Goal: Task Accomplishment & Management: Manage account settings

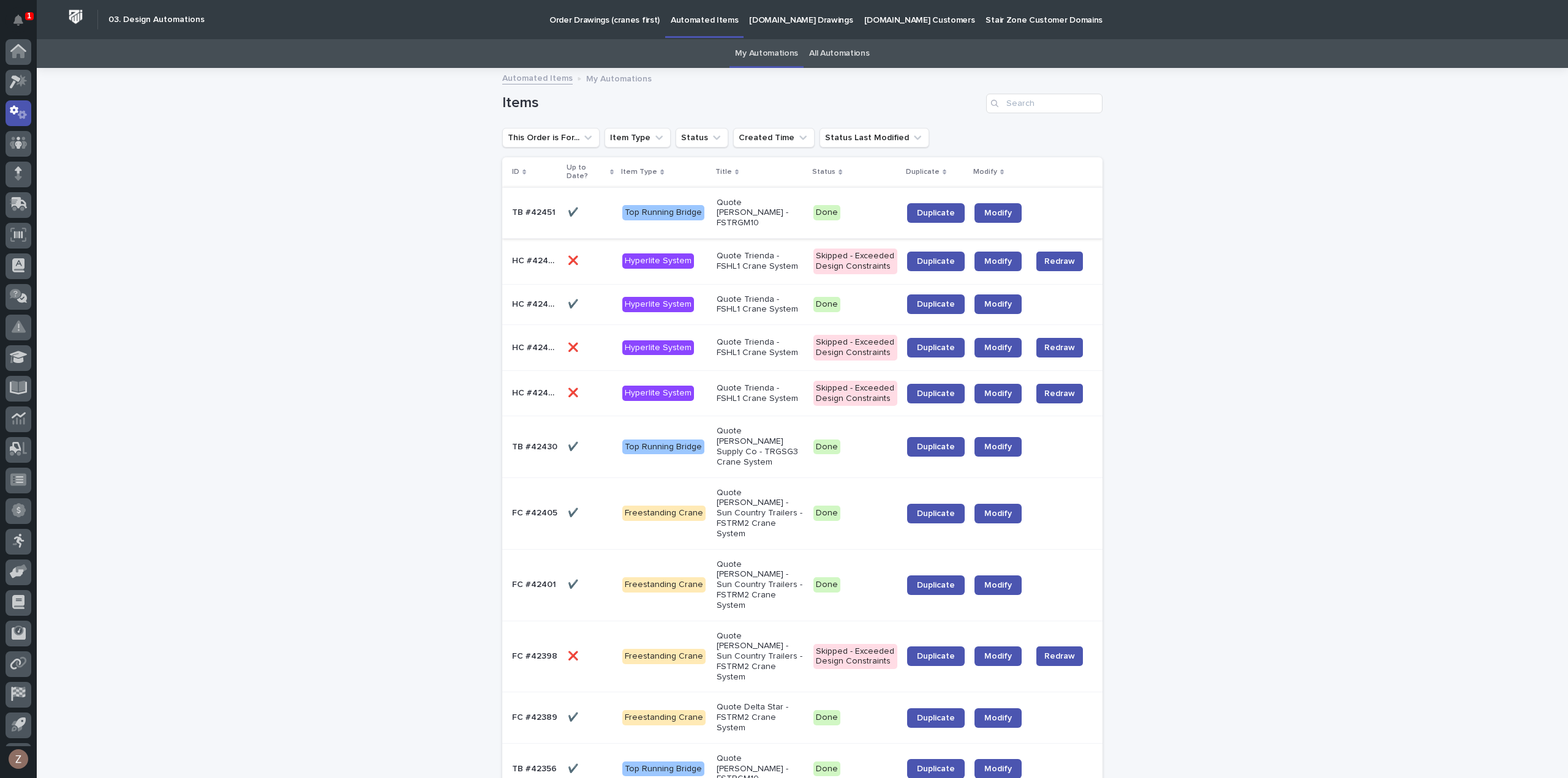
scroll to position [27, 0]
click at [19, 58] on icon at bounding box center [19, 54] width 18 height 14
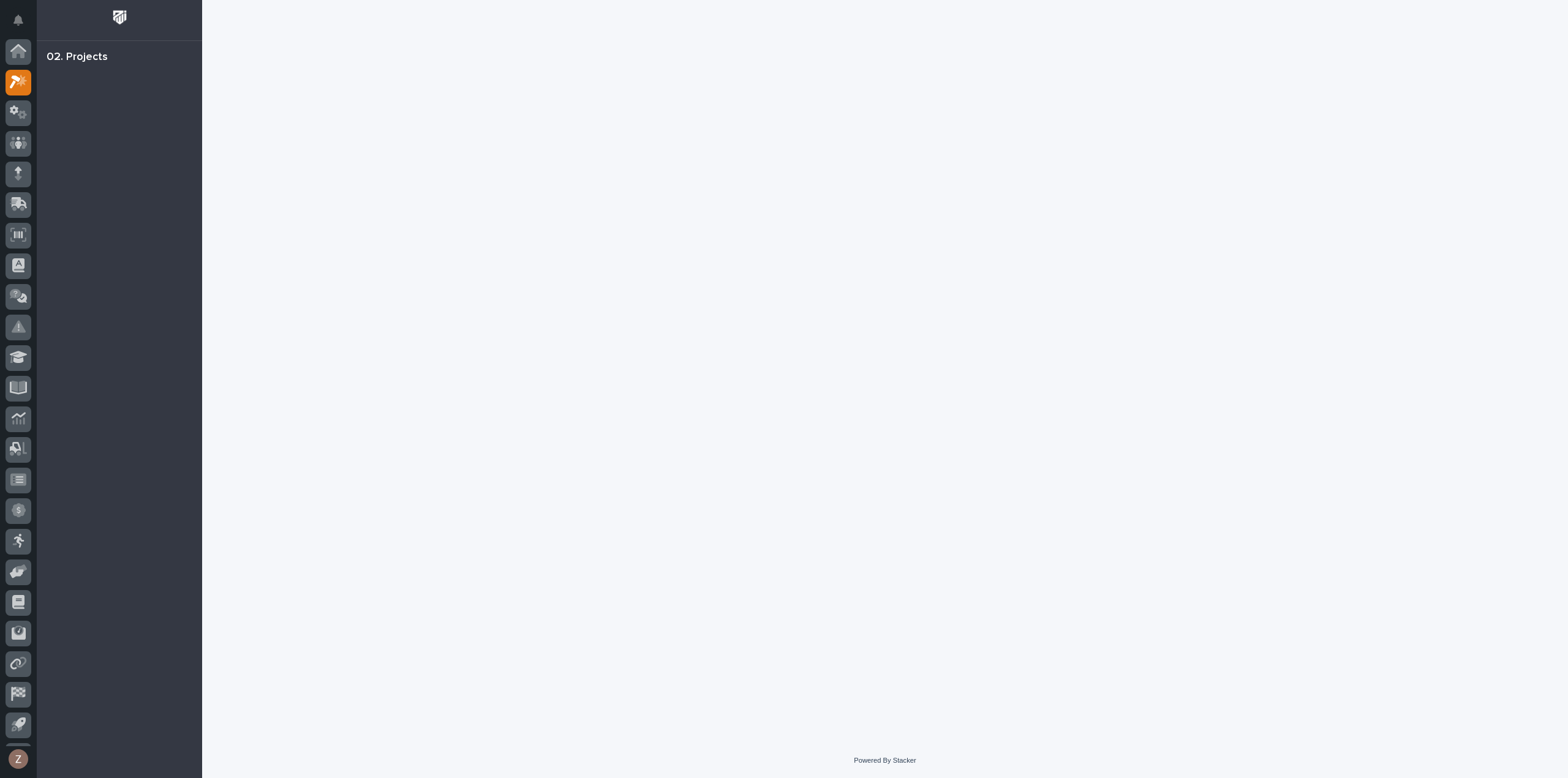
scroll to position [27, 0]
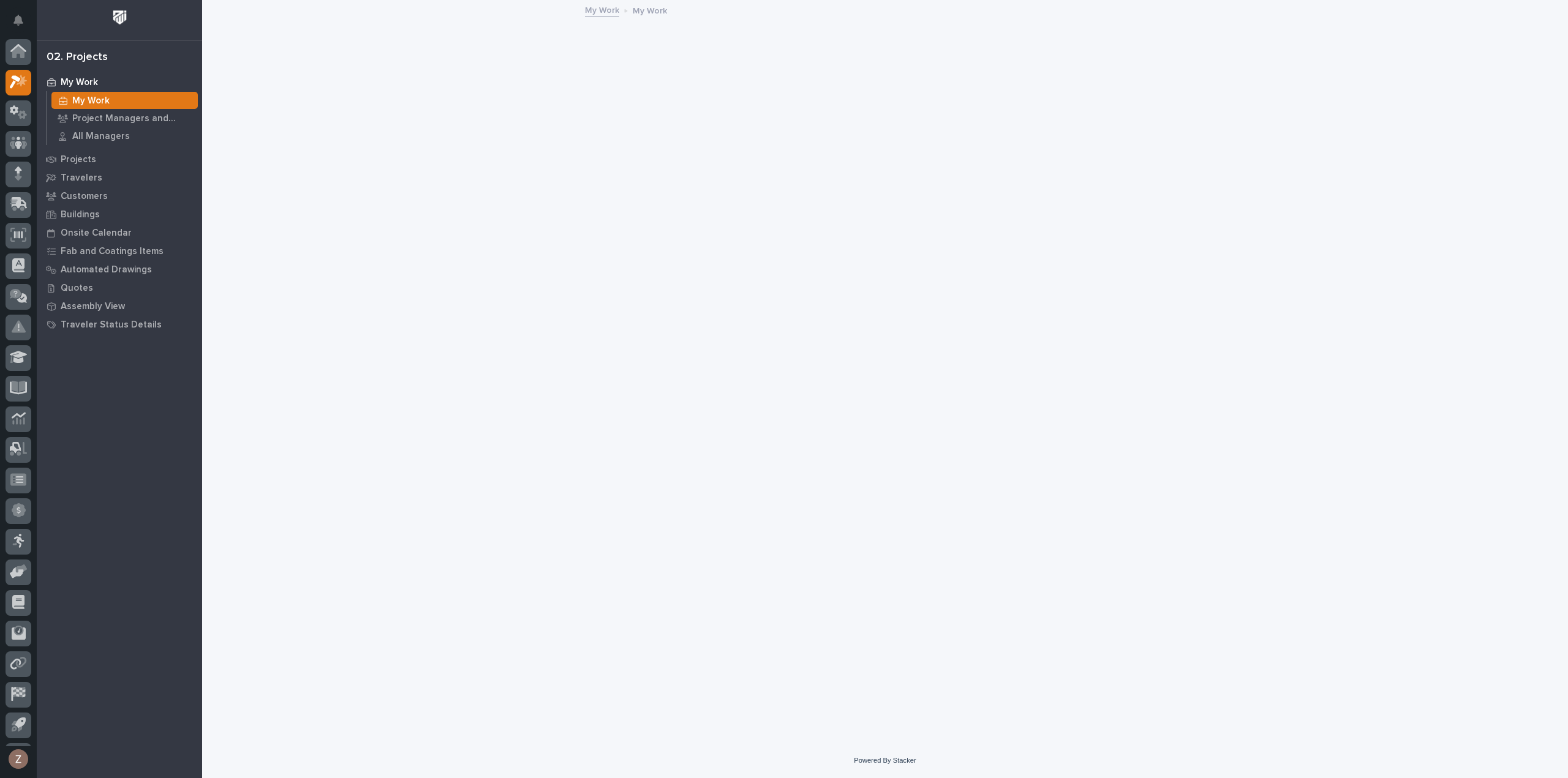
scroll to position [27, 0]
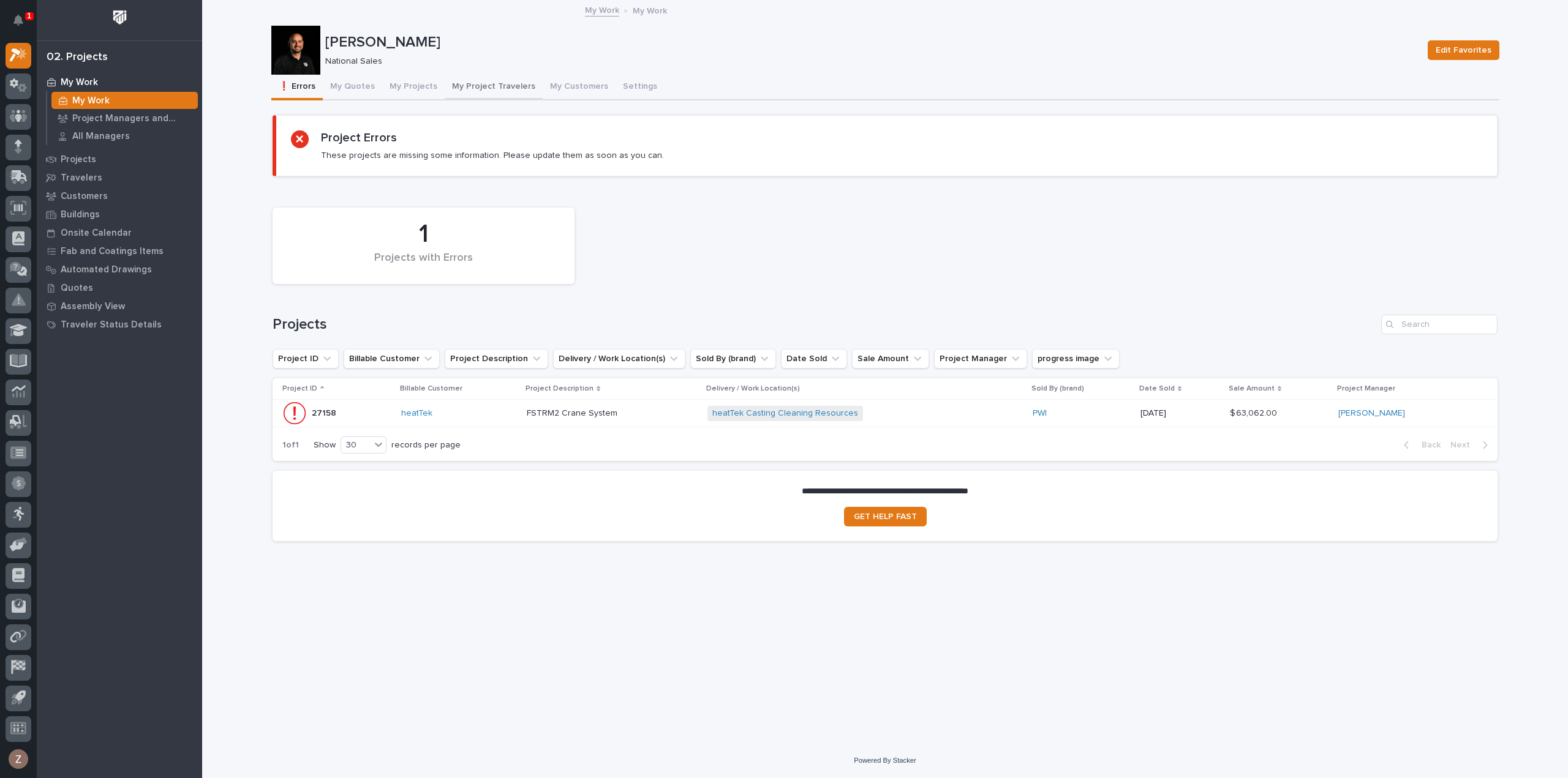
click at [415, 84] on button "My Projects" at bounding box center [412, 88] width 62 height 26
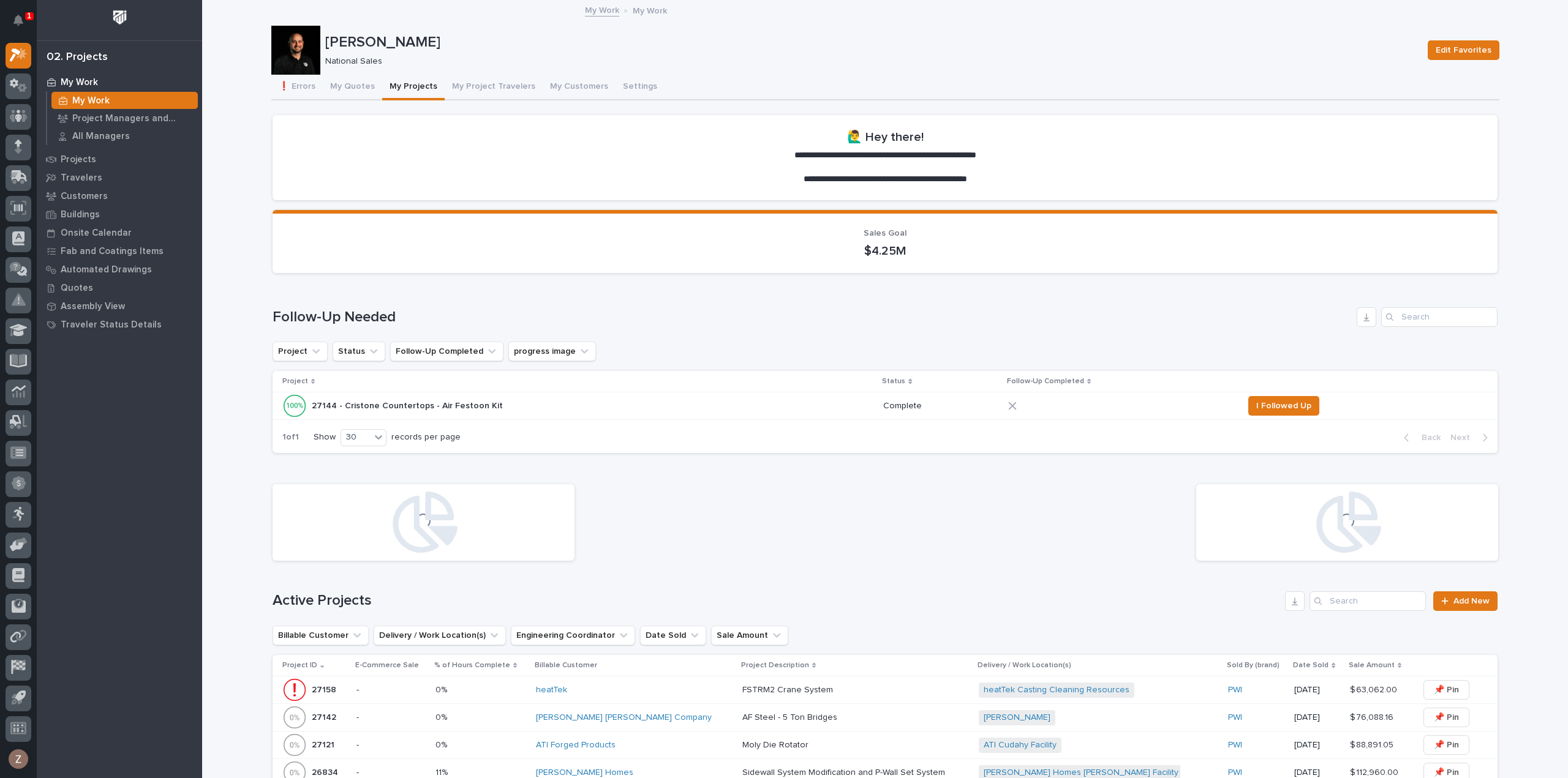
scroll to position [429, 0]
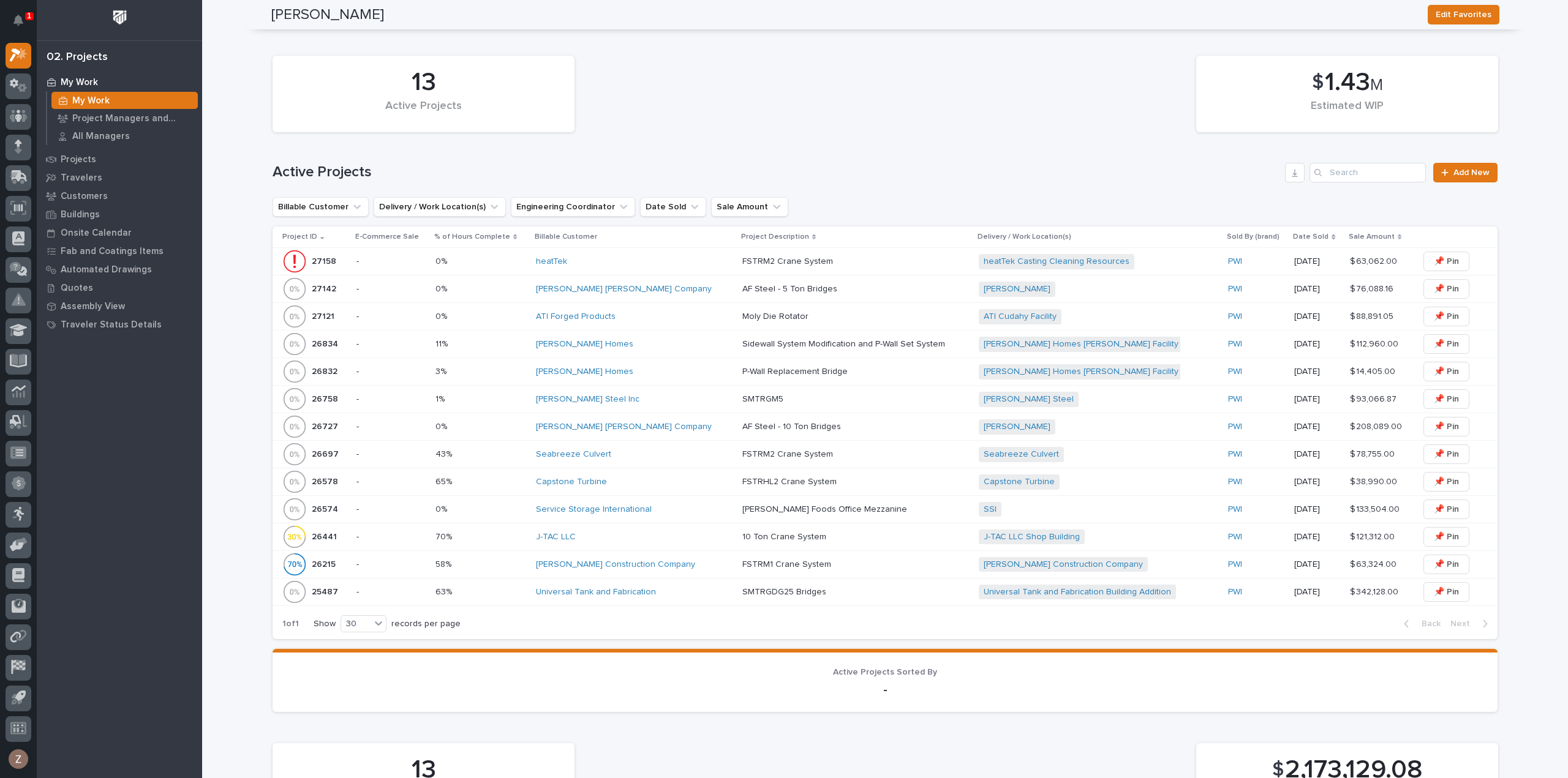
click at [676, 533] on div "J-TAC LLC" at bounding box center [633, 537] width 196 height 10
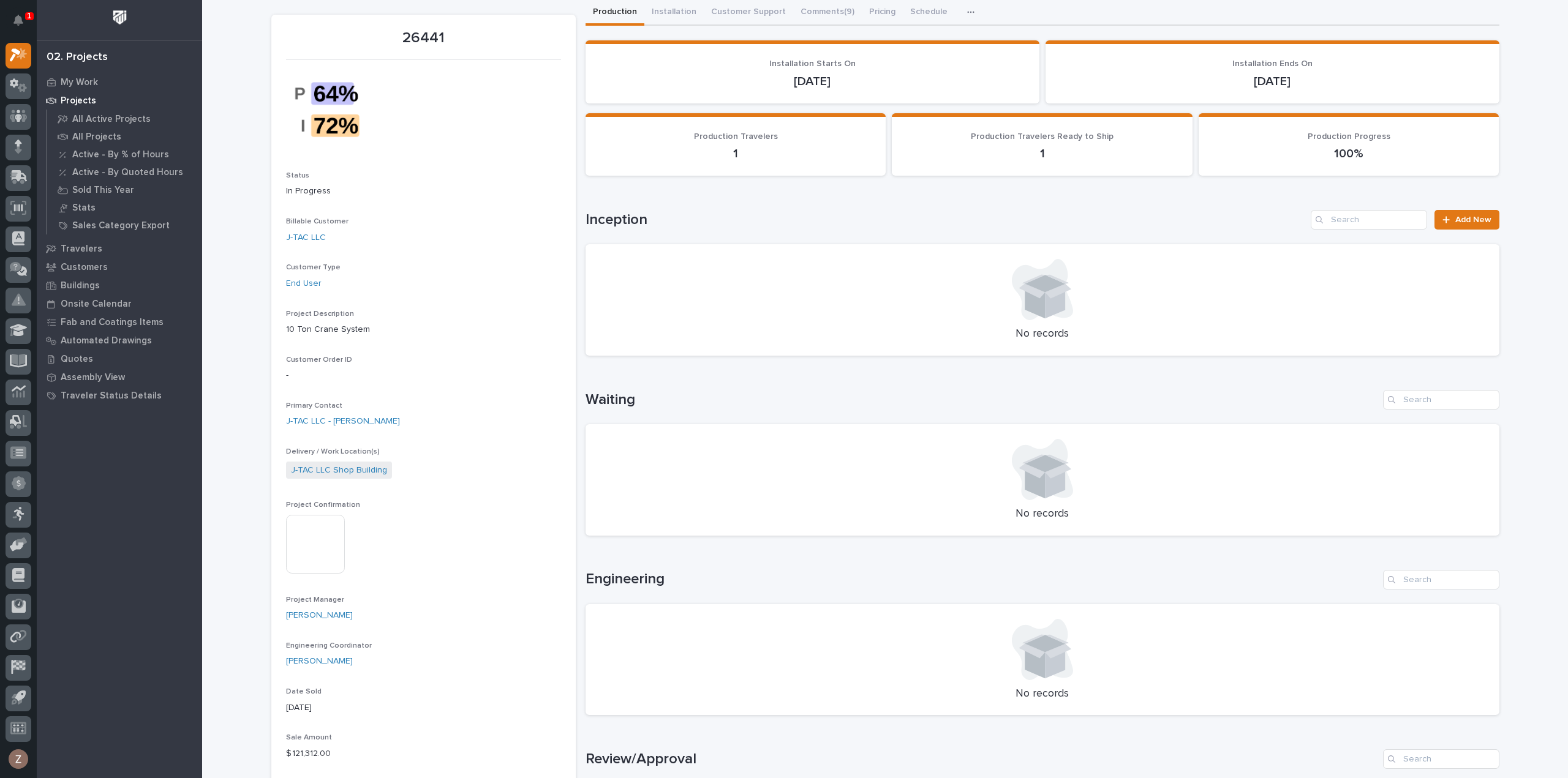
scroll to position [61, 0]
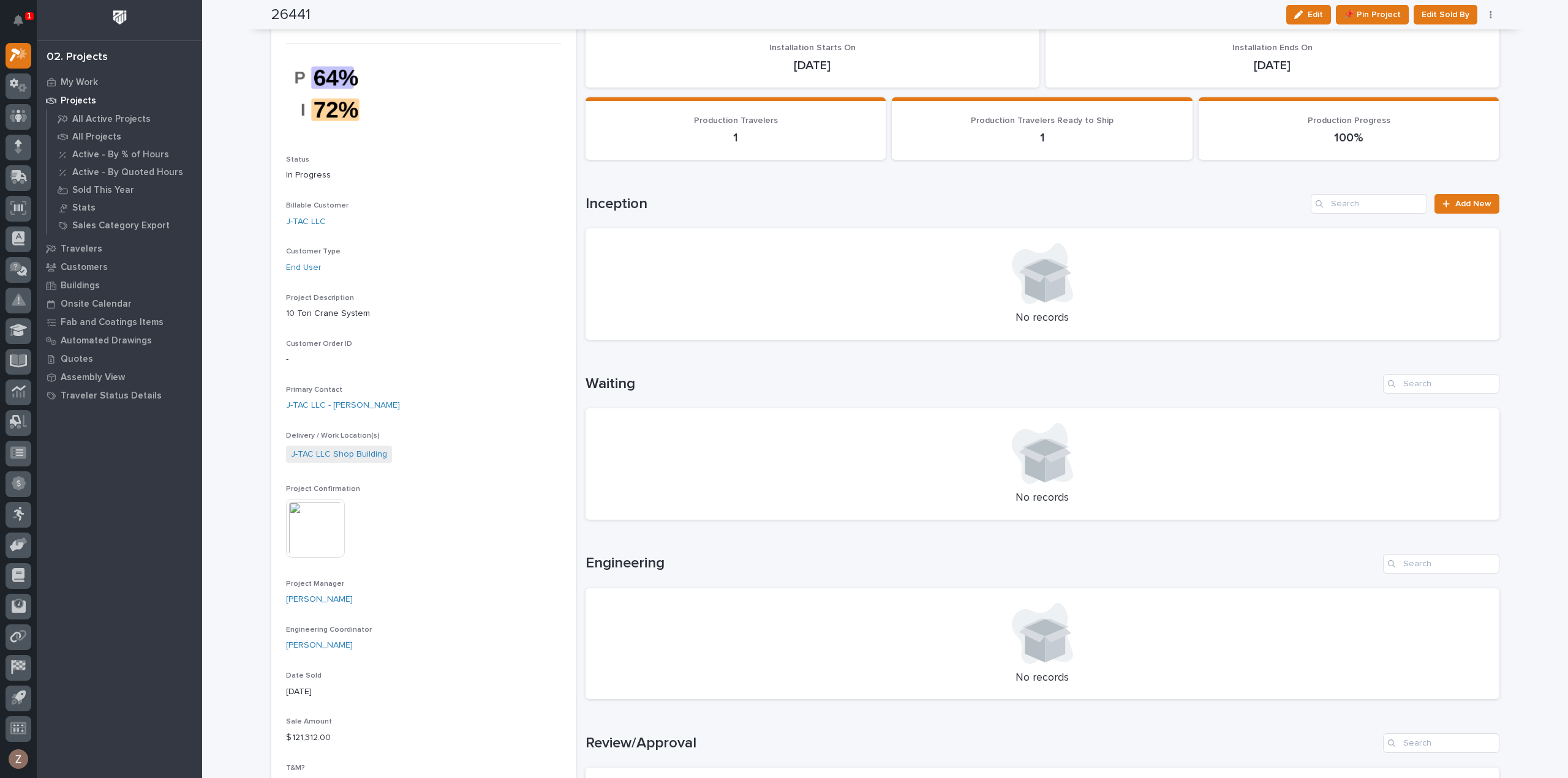
drag, startPoint x: 1309, startPoint y: 16, endPoint x: 283, endPoint y: 619, distance: 1190.1
click at [1309, 16] on span "Edit" at bounding box center [1315, 14] width 15 height 11
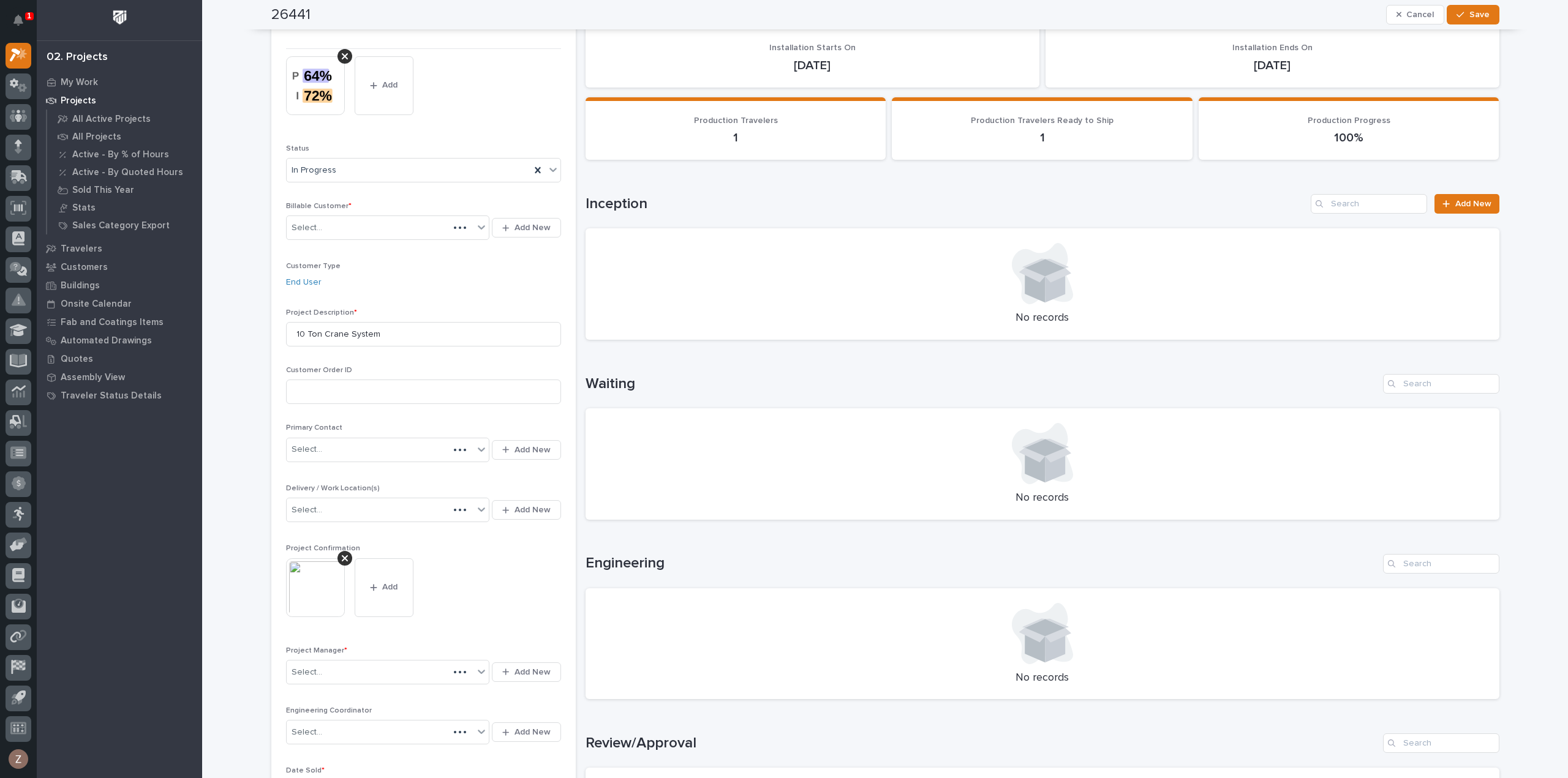
scroll to position [148, 0]
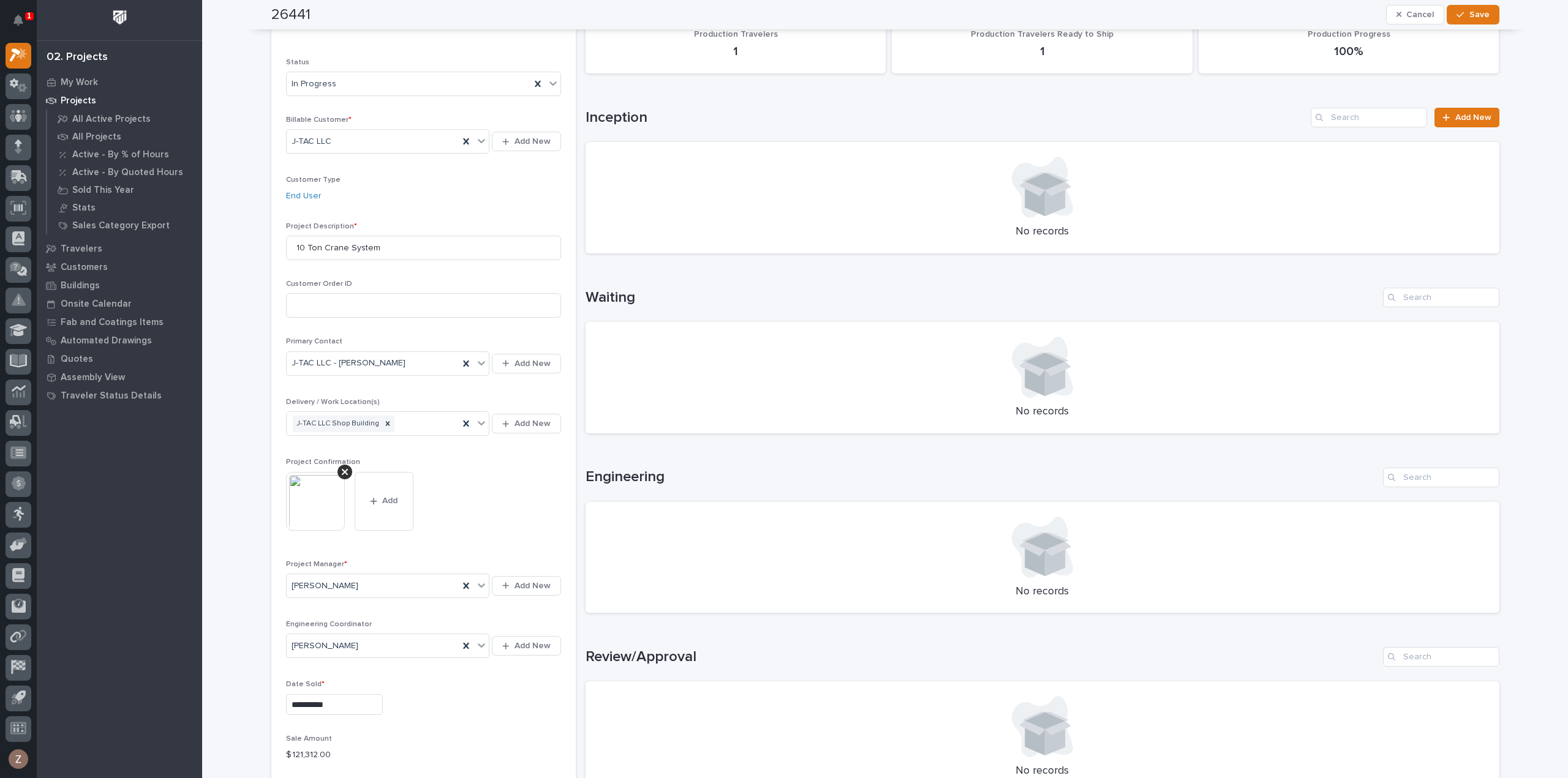
click at [314, 496] on img at bounding box center [315, 501] width 59 height 59
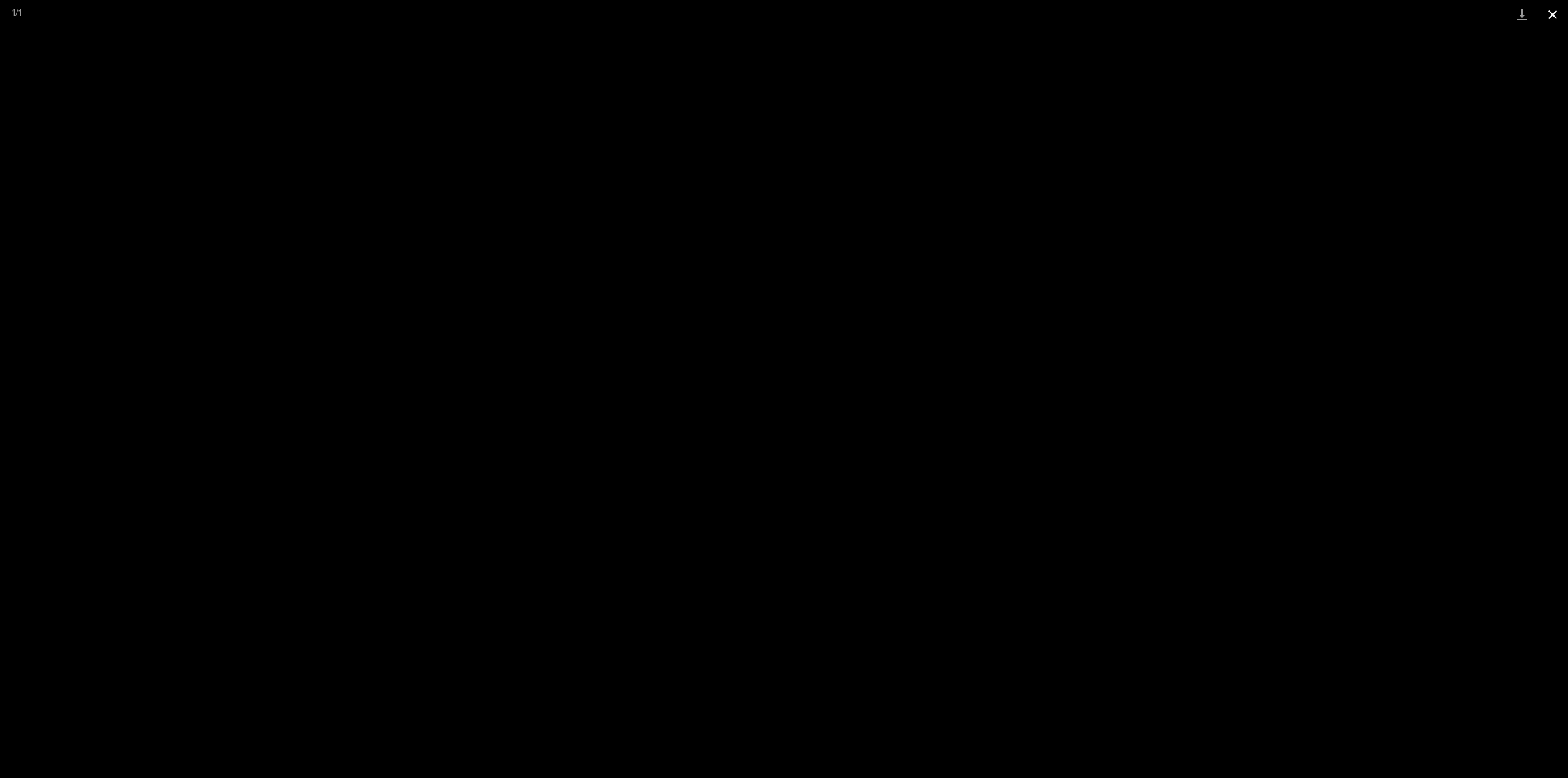
click at [1552, 19] on button "Close gallery" at bounding box center [1553, 14] width 31 height 29
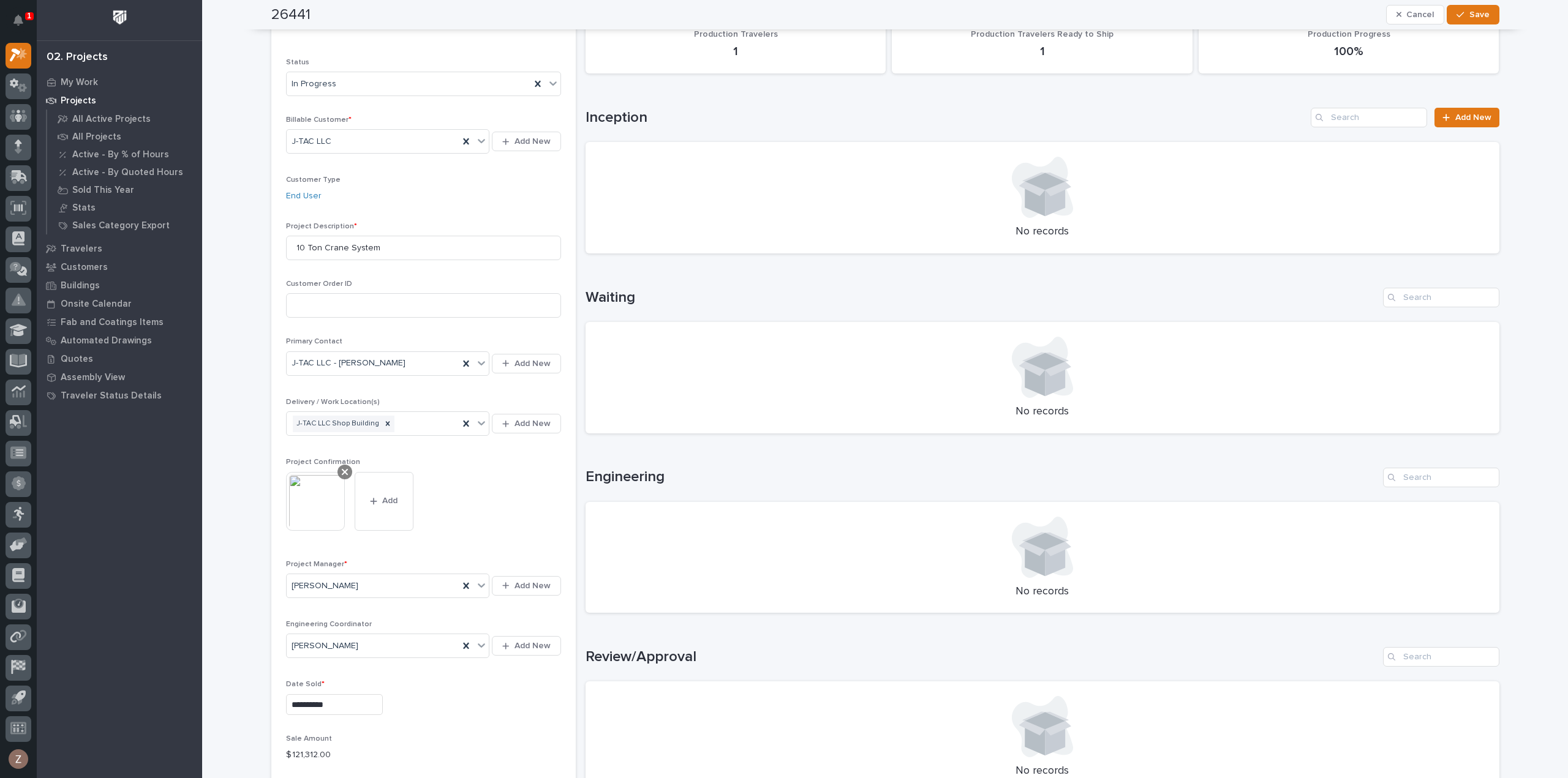
click at [342, 469] on icon at bounding box center [344, 473] width 6 height 10
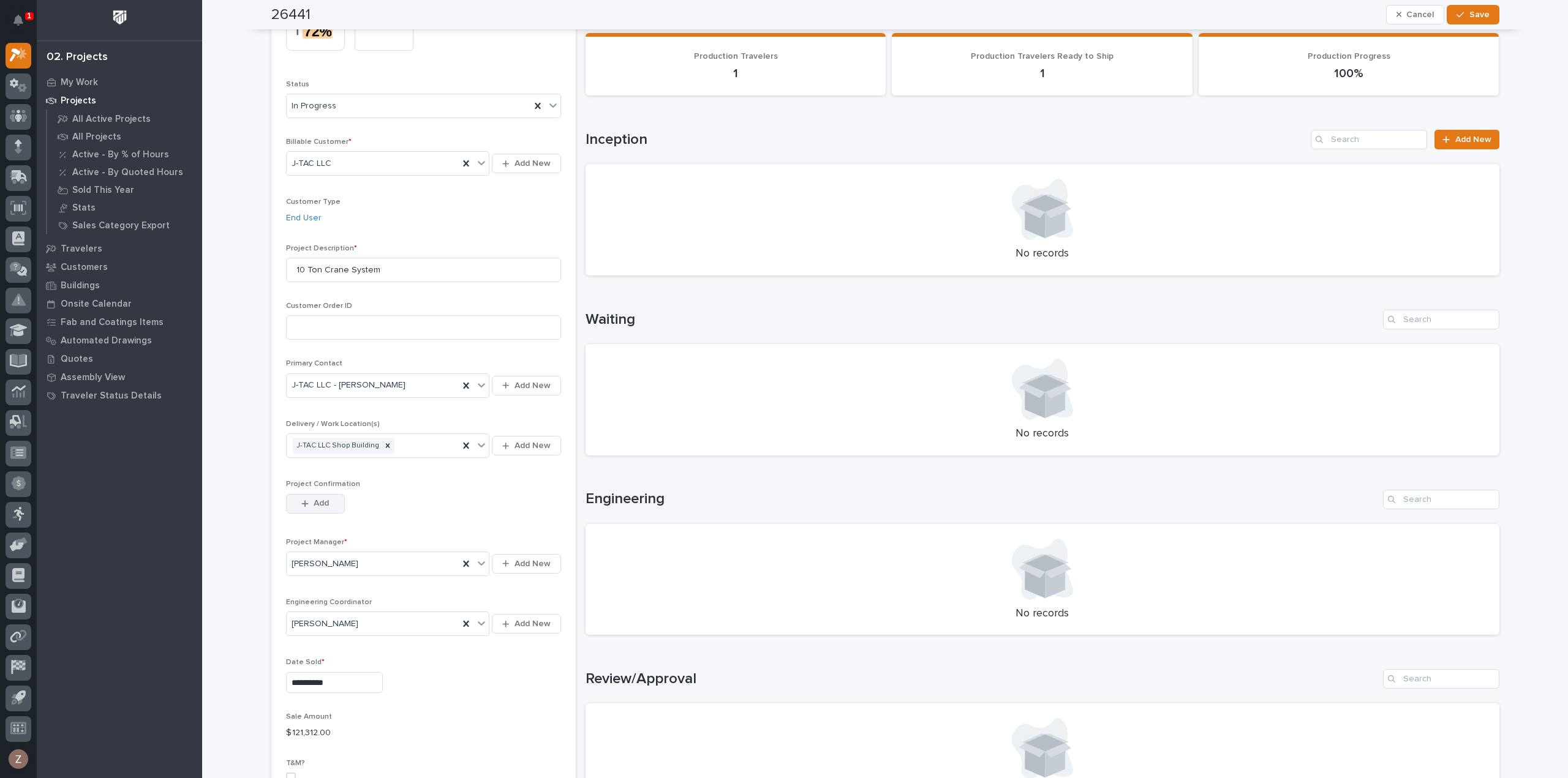
click at [314, 507] on span "Add" at bounding box center [321, 503] width 15 height 11
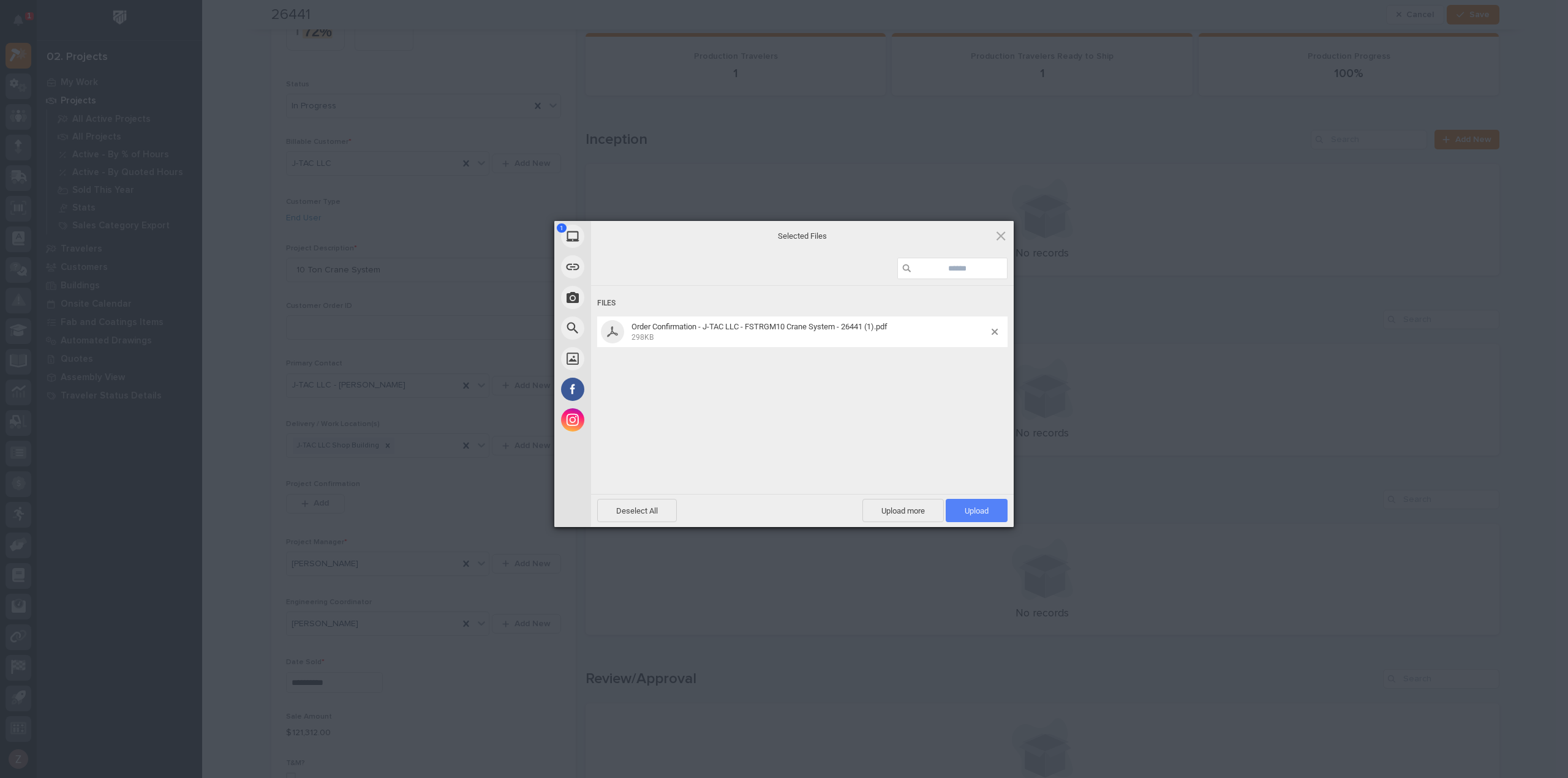
click at [973, 510] on span "Upload 1" at bounding box center [976, 511] width 24 height 9
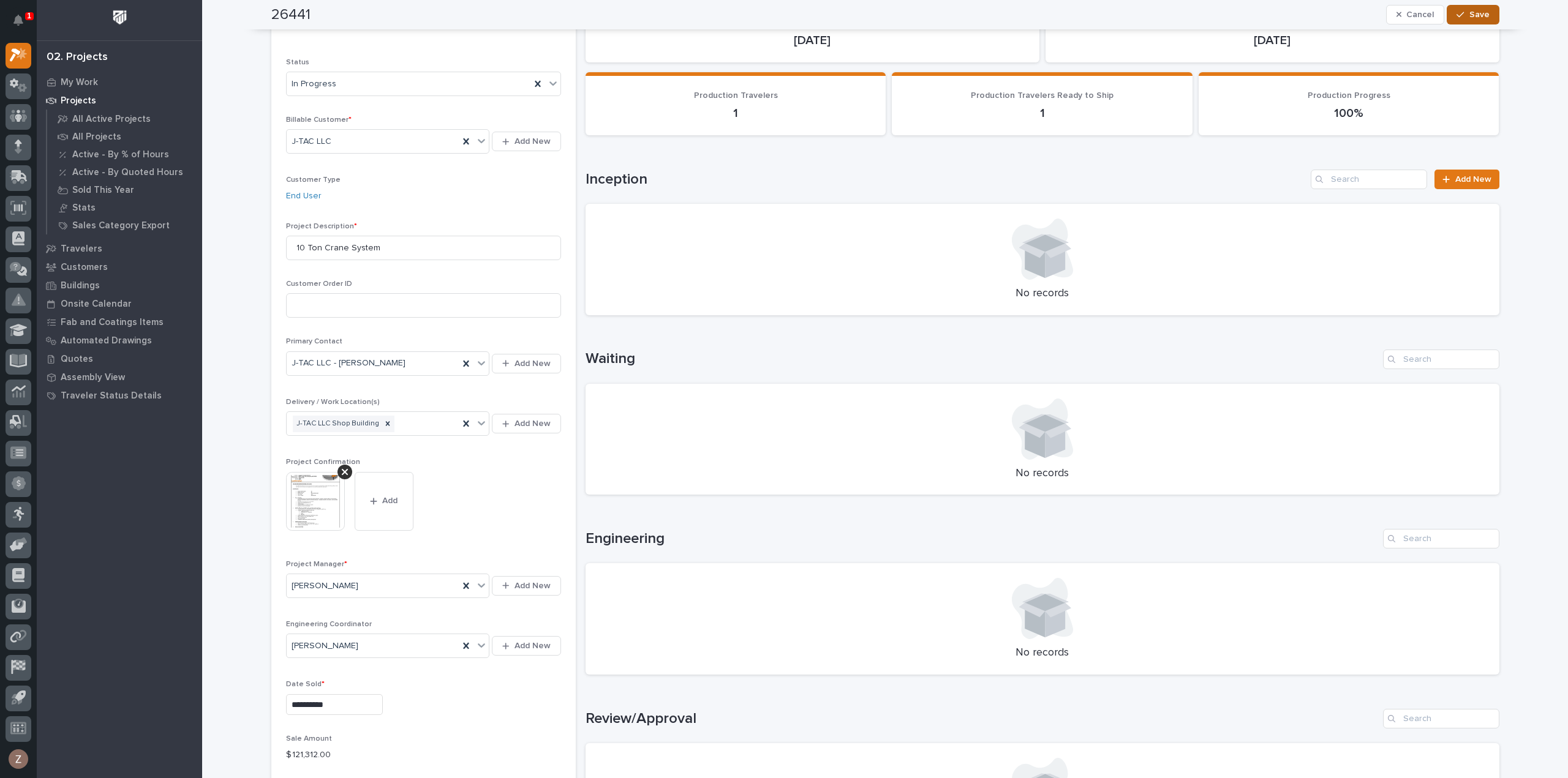
click at [1480, 11] on span "Save" at bounding box center [1480, 14] width 20 height 11
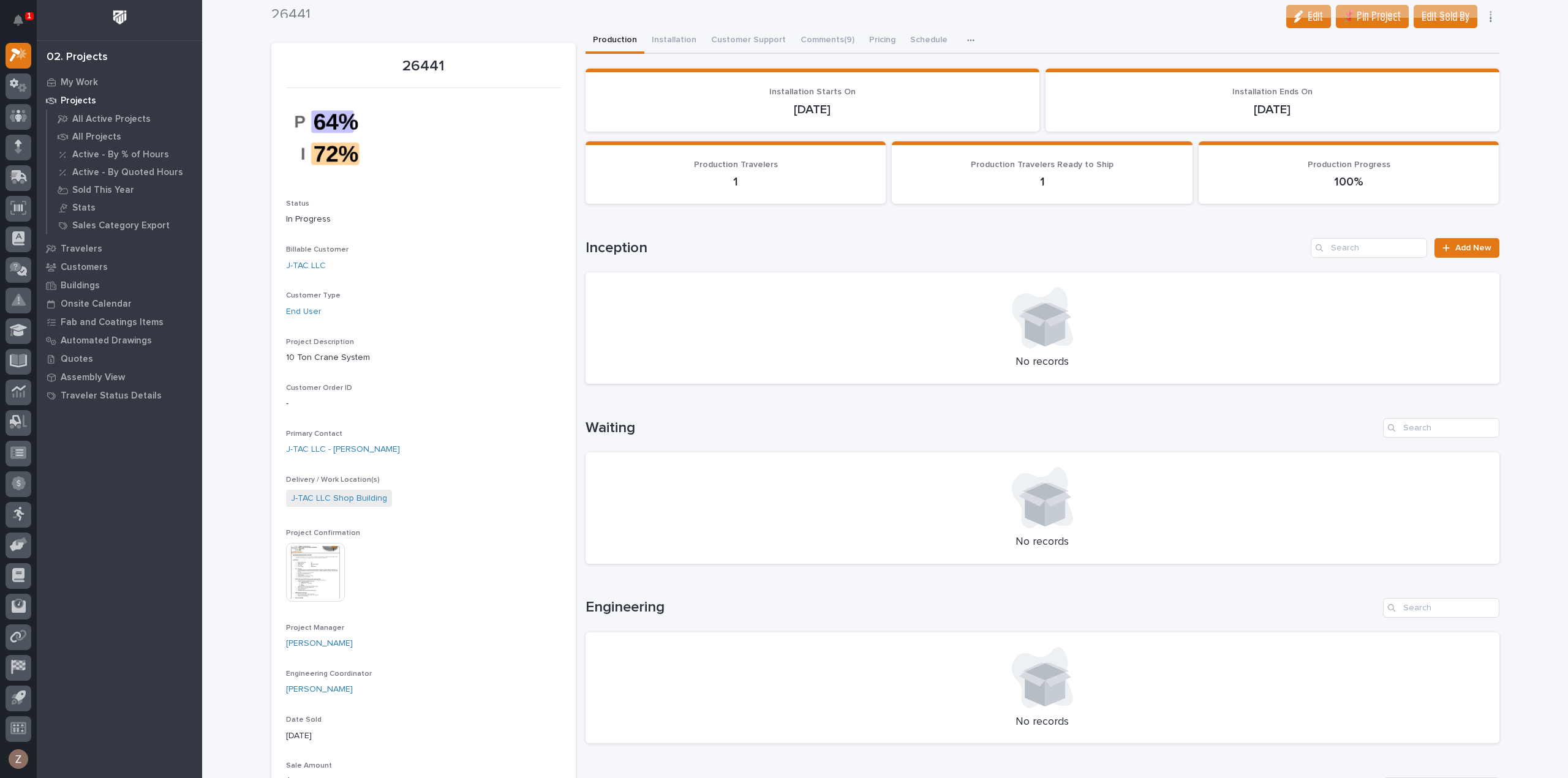
scroll to position [0, 0]
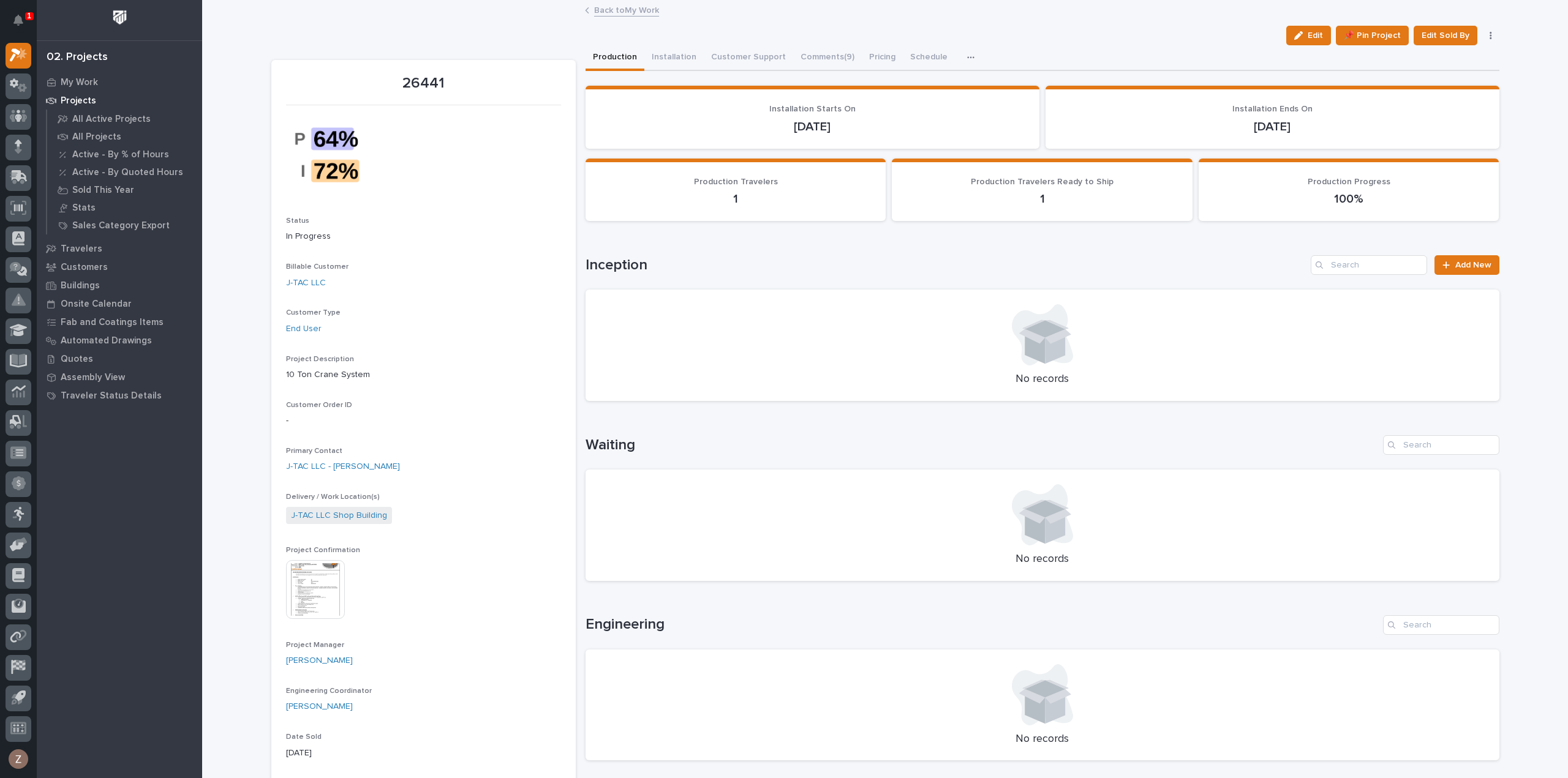
click at [293, 582] on img at bounding box center [315, 589] width 59 height 59
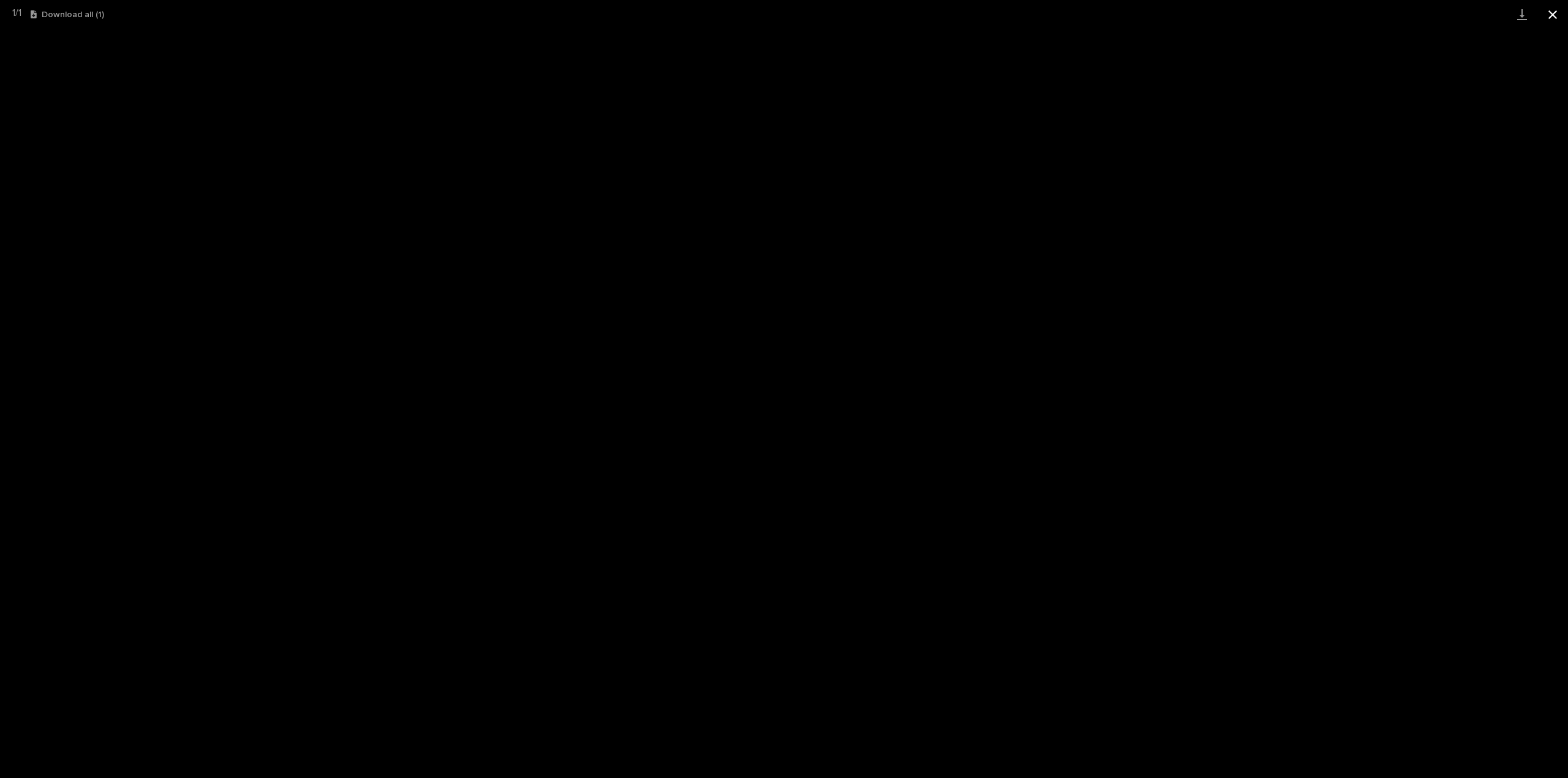
click at [1556, 10] on button "Close gallery" at bounding box center [1553, 14] width 31 height 29
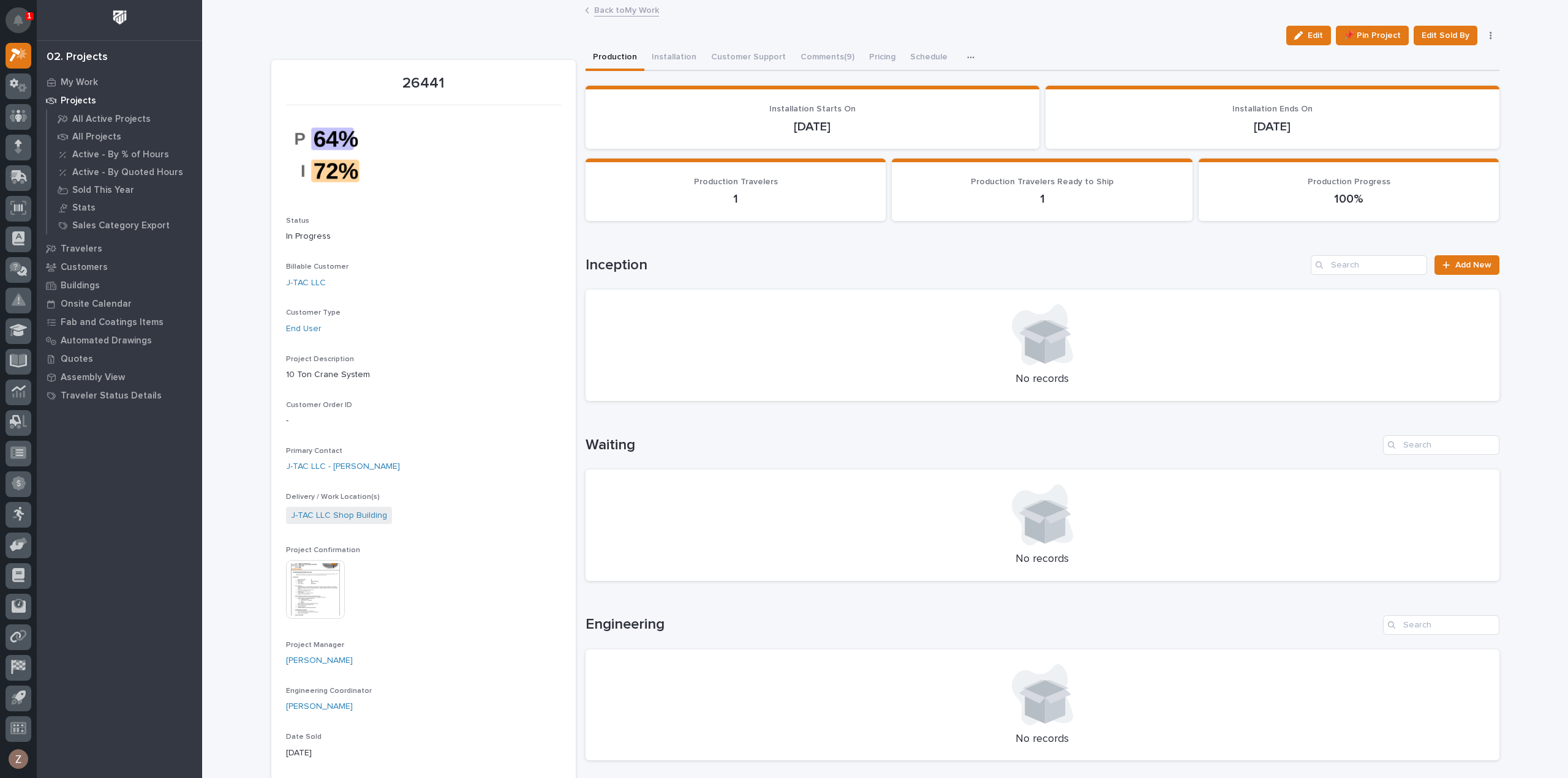
click at [15, 19] on icon "Notifications" at bounding box center [19, 20] width 10 height 11
